Goal: Navigation & Orientation: Find specific page/section

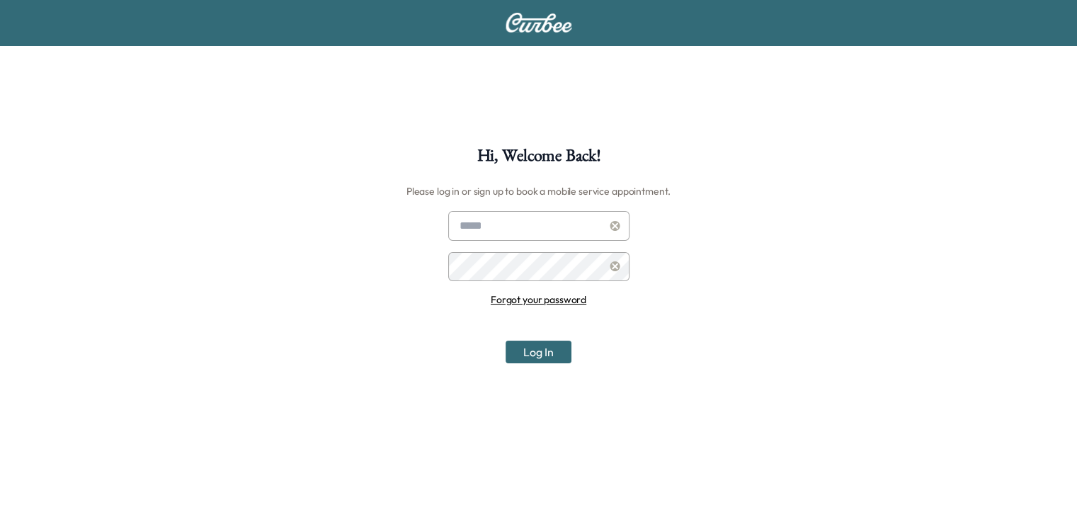
type input "**********"
click at [531, 344] on button "Log In" at bounding box center [538, 352] width 66 height 23
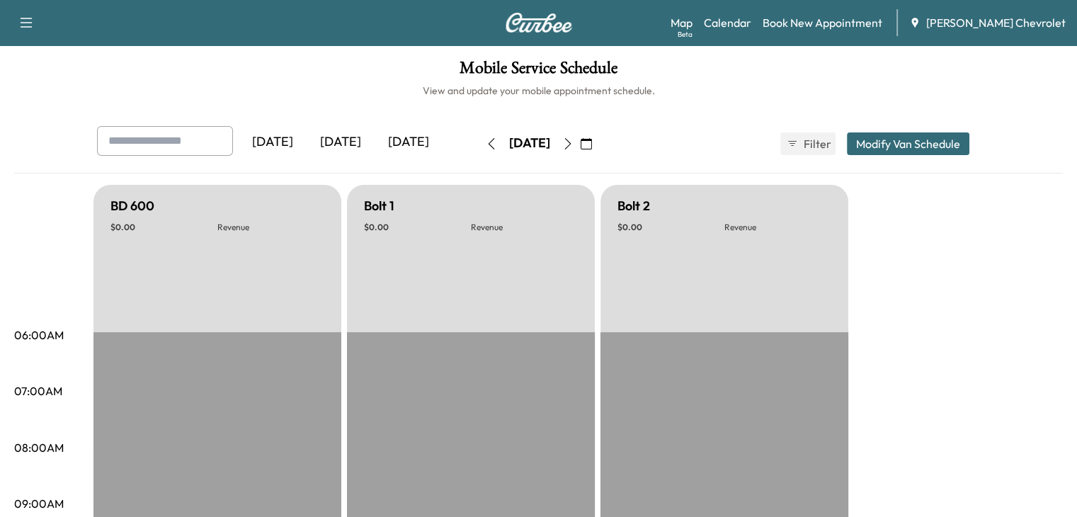
click at [573, 147] on icon "button" at bounding box center [567, 143] width 11 height 11
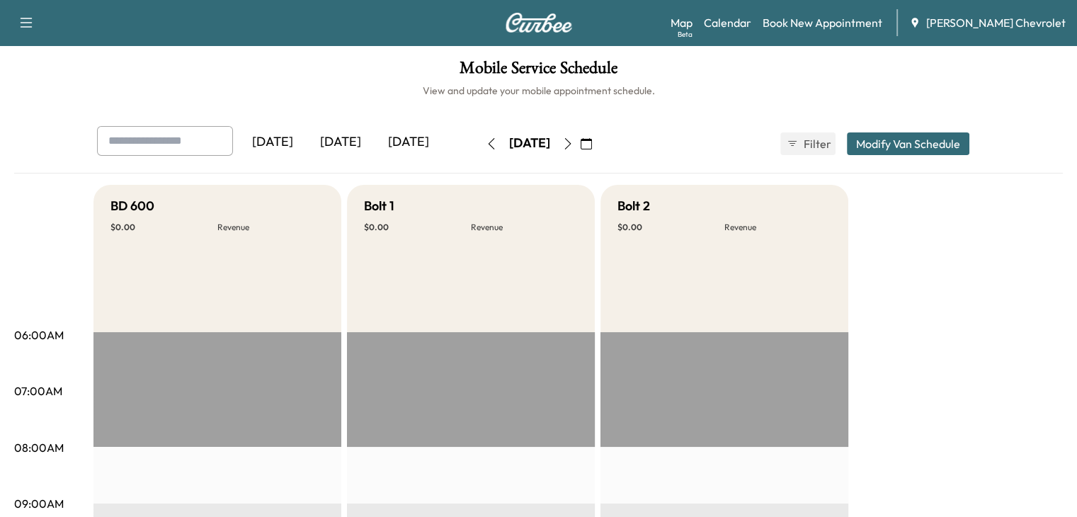
click at [573, 145] on icon "button" at bounding box center [567, 143] width 11 height 11
click at [573, 142] on icon "button" at bounding box center [567, 143] width 11 height 11
click at [580, 151] on button "button" at bounding box center [568, 143] width 24 height 23
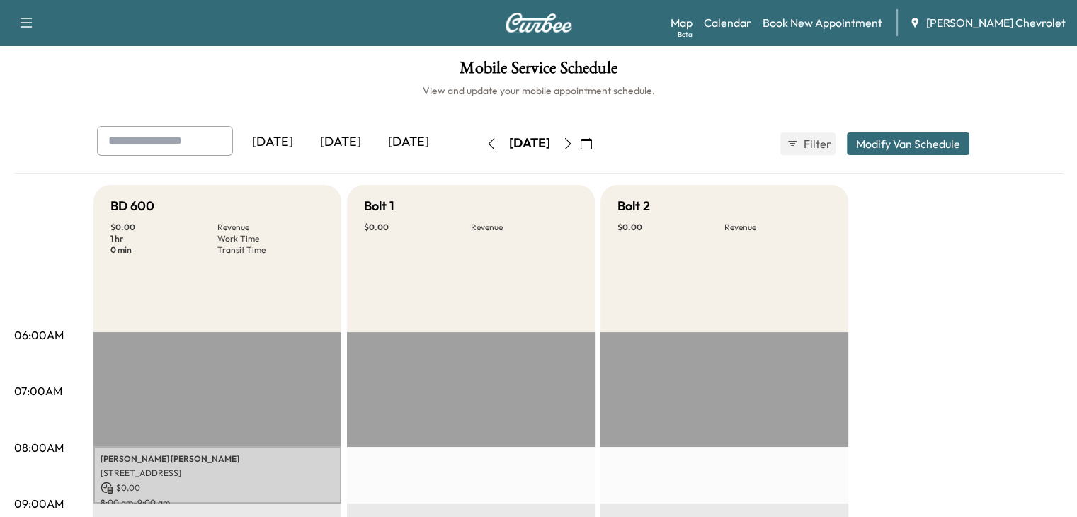
click at [573, 142] on icon "button" at bounding box center [567, 143] width 11 height 11
